Goal: Task Accomplishment & Management: Complete application form

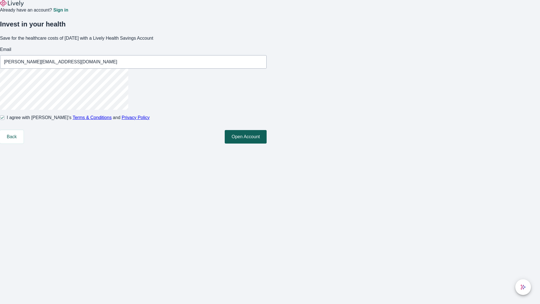
click at [267, 144] on button "Open Account" at bounding box center [246, 137] width 42 height 14
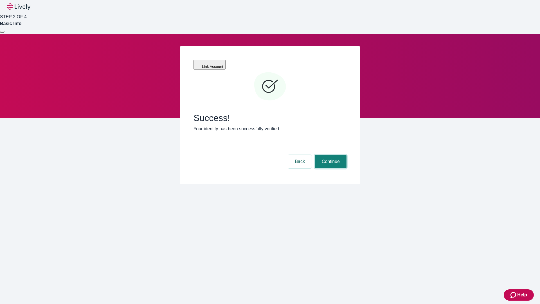
click at [330, 155] on button "Continue" at bounding box center [331, 162] width 32 height 14
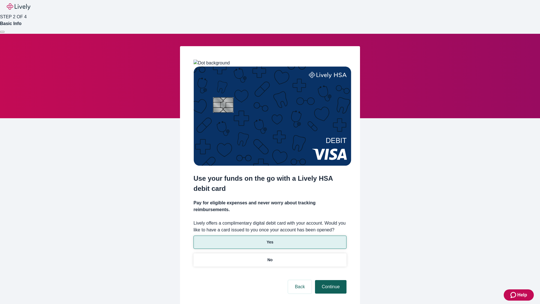
click at [270, 239] on p "Yes" at bounding box center [270, 242] width 7 height 6
click at [330, 280] on button "Continue" at bounding box center [331, 287] width 32 height 14
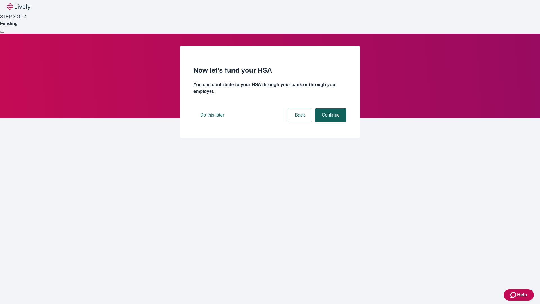
click at [330, 122] on button "Continue" at bounding box center [331, 115] width 32 height 14
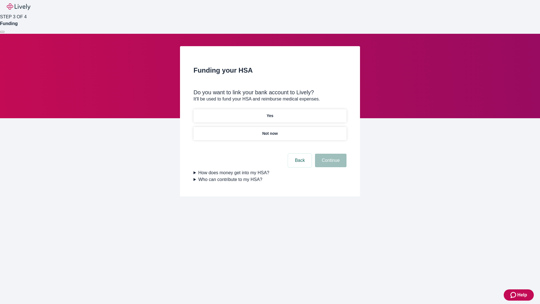
click at [270, 131] on p "Not now" at bounding box center [269, 134] width 15 height 6
click at [330, 164] on button "Continue" at bounding box center [331, 161] width 32 height 14
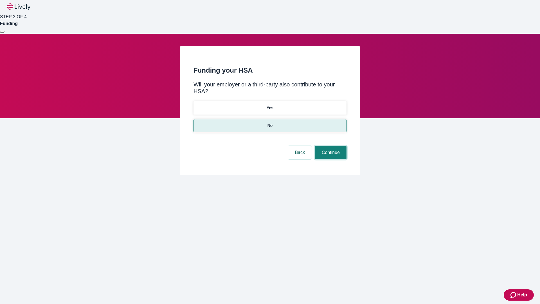
click at [330, 146] on button "Continue" at bounding box center [331, 153] width 32 height 14
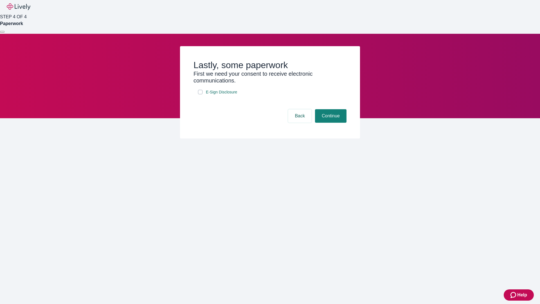
click at [200, 94] on input "E-Sign Disclosure" at bounding box center [200, 92] width 5 height 5
checkbox input "true"
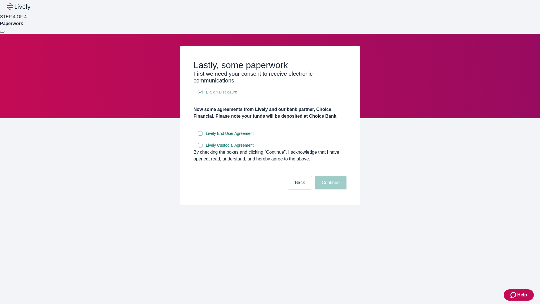
click at [200, 136] on input "Lively End User Agreement" at bounding box center [200, 133] width 5 height 5
checkbox input "true"
click at [200, 147] on input "Lively Custodial Agreement" at bounding box center [200, 145] width 5 height 5
checkbox input "true"
click at [330, 189] on button "Continue" at bounding box center [331, 183] width 32 height 14
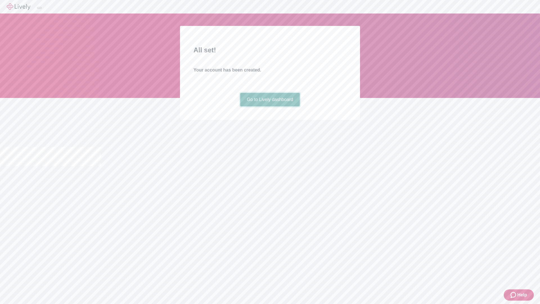
click at [270, 106] on link "Go to Lively dashboard" at bounding box center [270, 100] width 60 height 14
